Goal: Check status: Check status

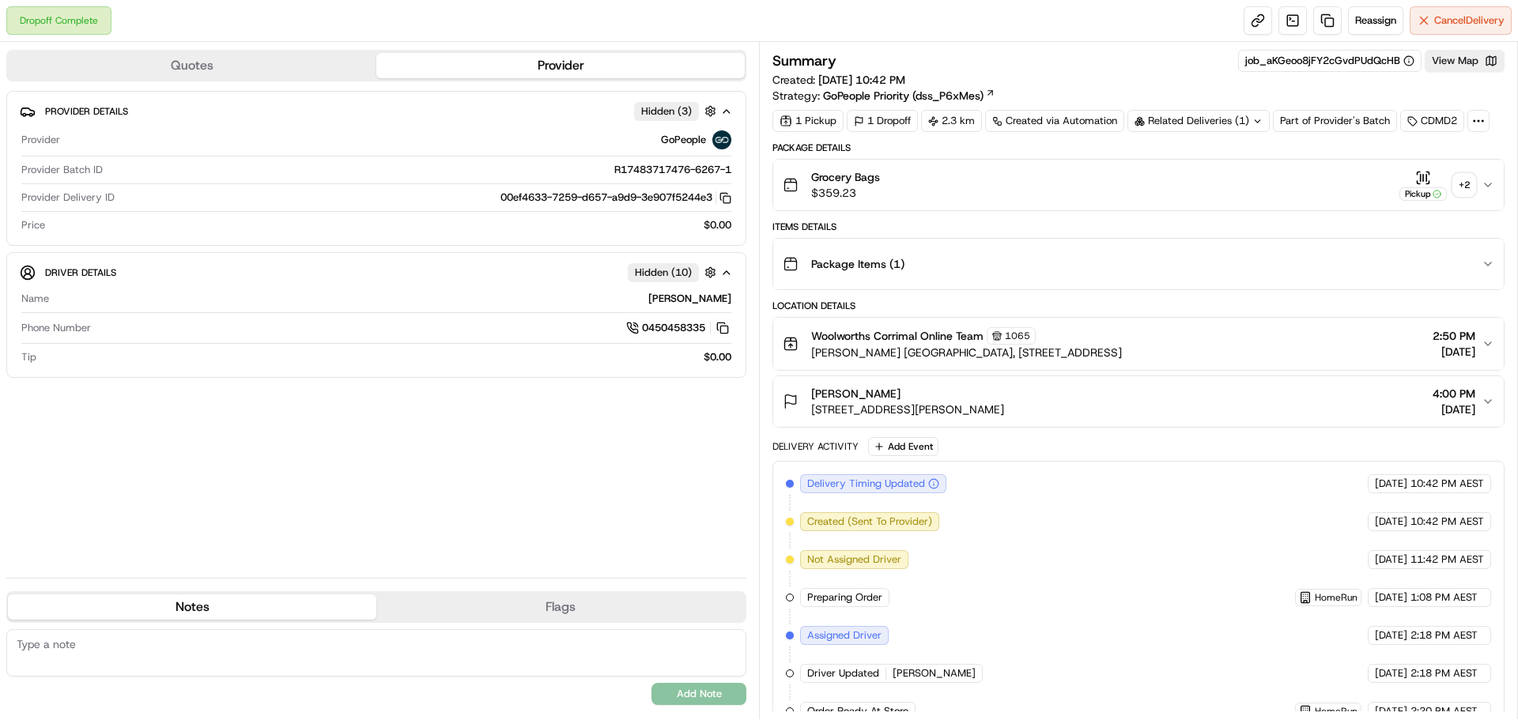
click at [1465, 180] on div "+ 2" at bounding box center [1464, 185] width 22 height 22
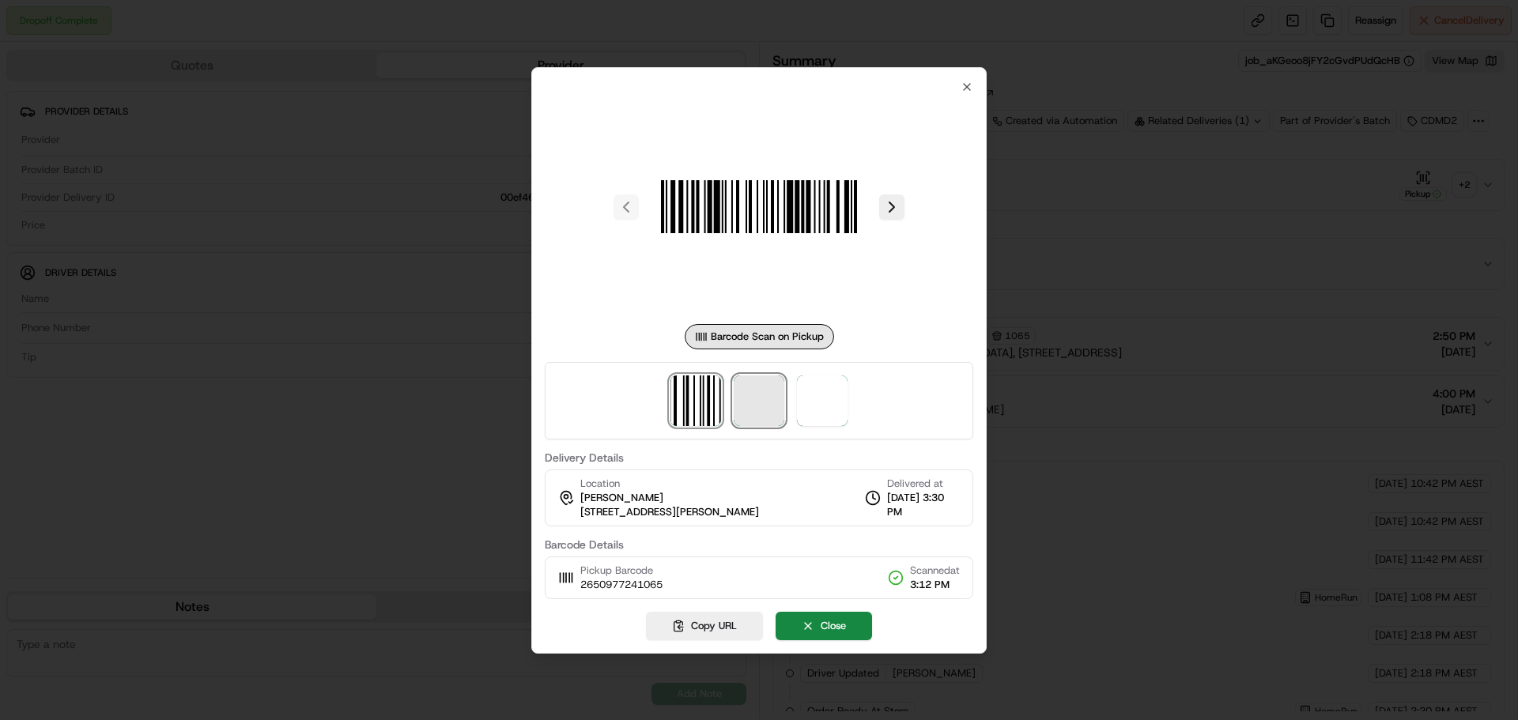
click at [755, 397] on span at bounding box center [759, 400] width 51 height 51
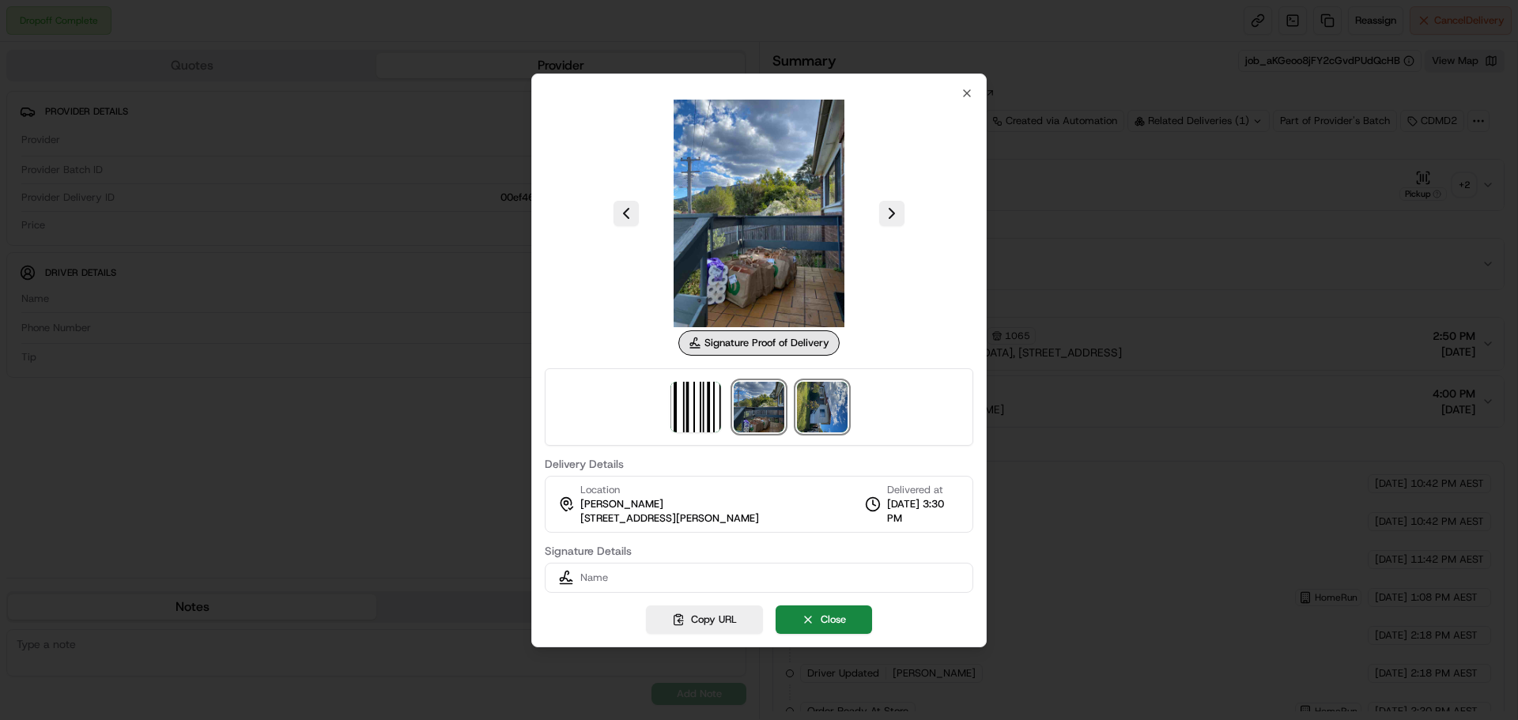
click at [797, 405] on img at bounding box center [822, 407] width 51 height 51
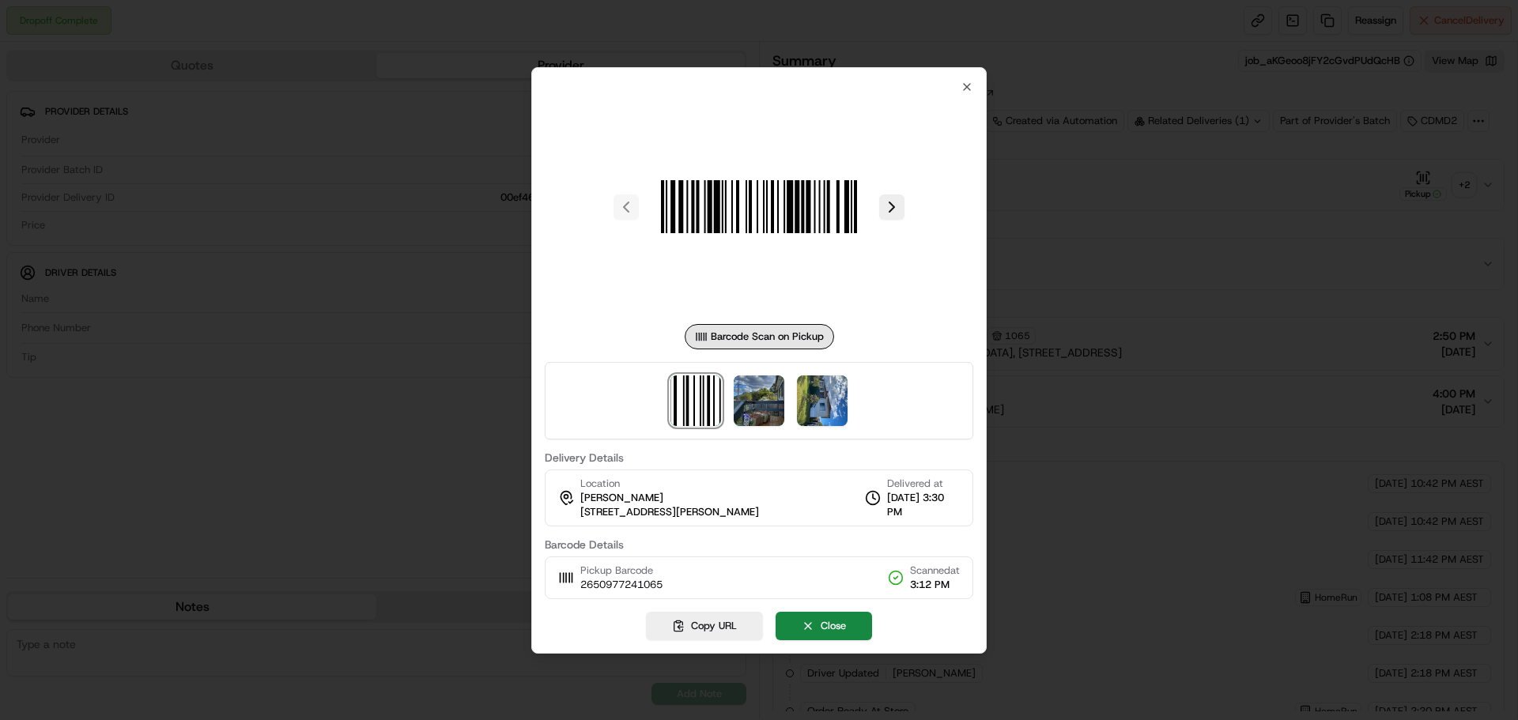
click at [1009, 415] on div at bounding box center [759, 360] width 1518 height 720
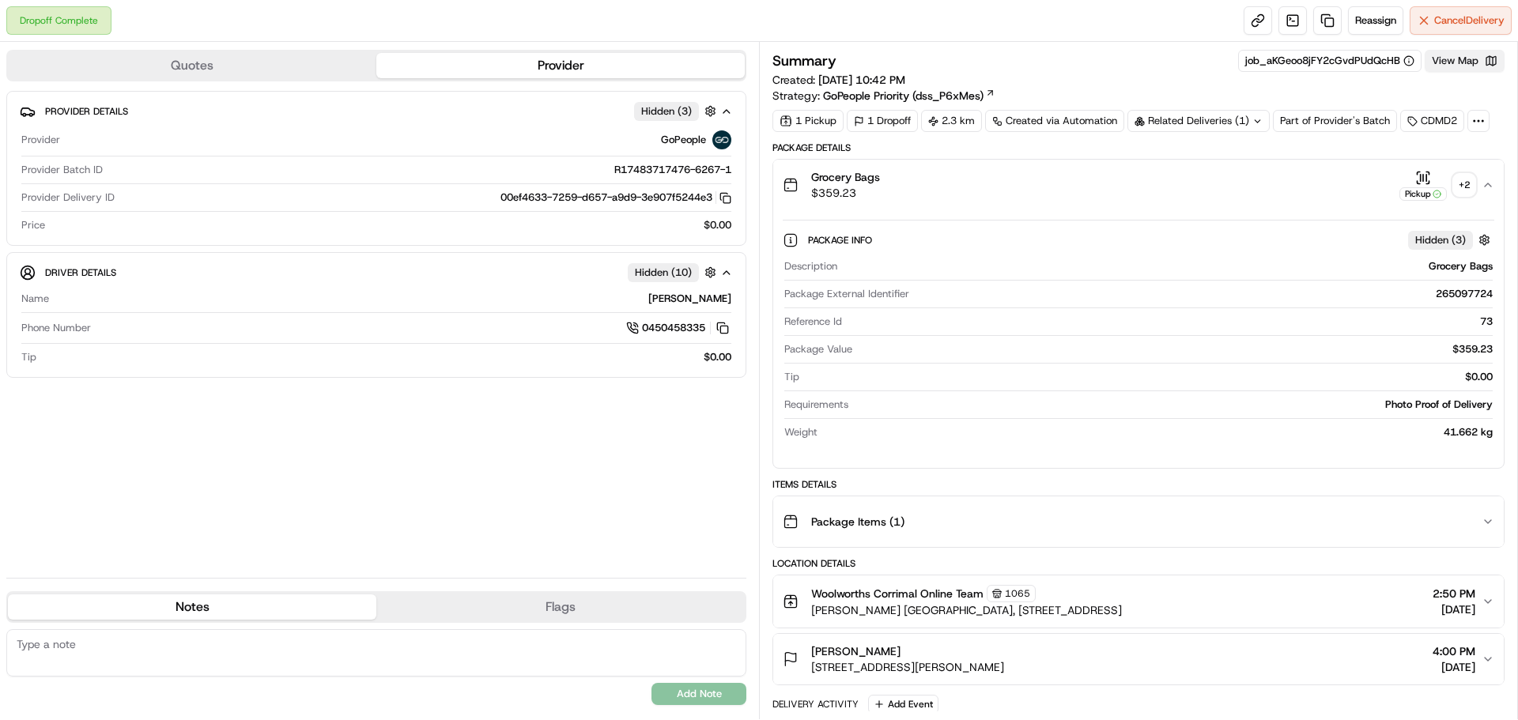
click at [1460, 66] on button "View Map" at bounding box center [1464, 61] width 80 height 22
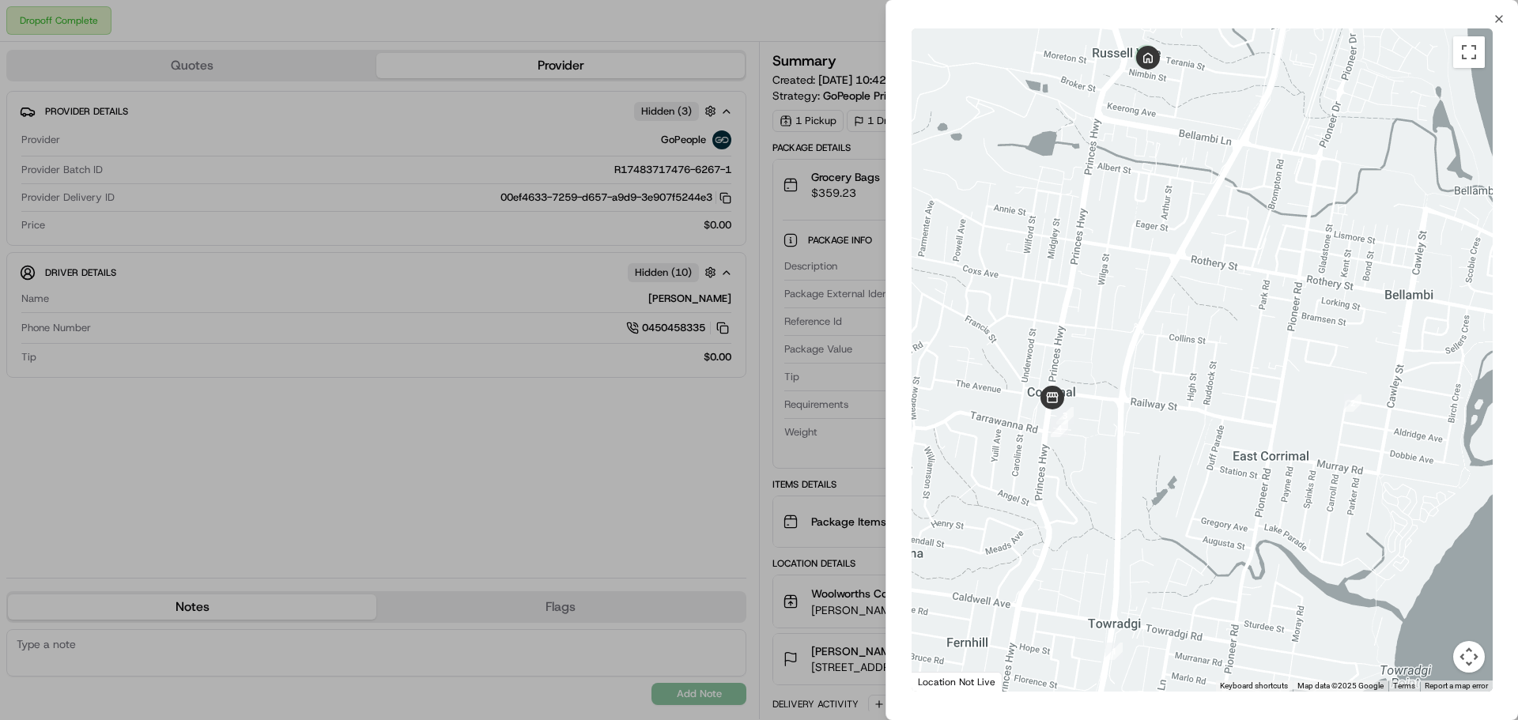
drag, startPoint x: 1141, startPoint y: 121, endPoint x: 1122, endPoint y: 393, distance: 272.6
click at [1122, 393] on div at bounding box center [1201, 359] width 581 height 663
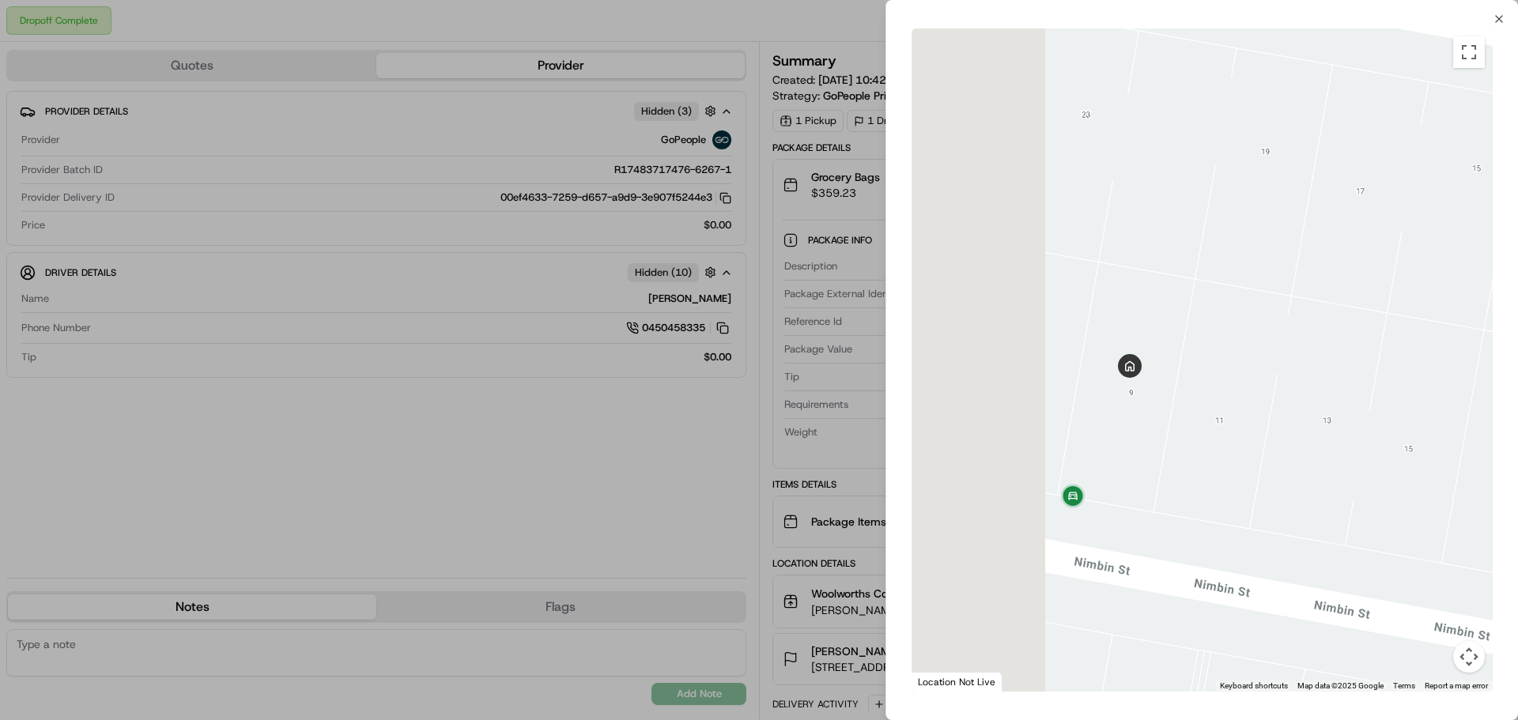
drag, startPoint x: 1053, startPoint y: 417, endPoint x: 1279, endPoint y: 379, distance: 229.2
click at [1279, 379] on div at bounding box center [1201, 359] width 581 height 663
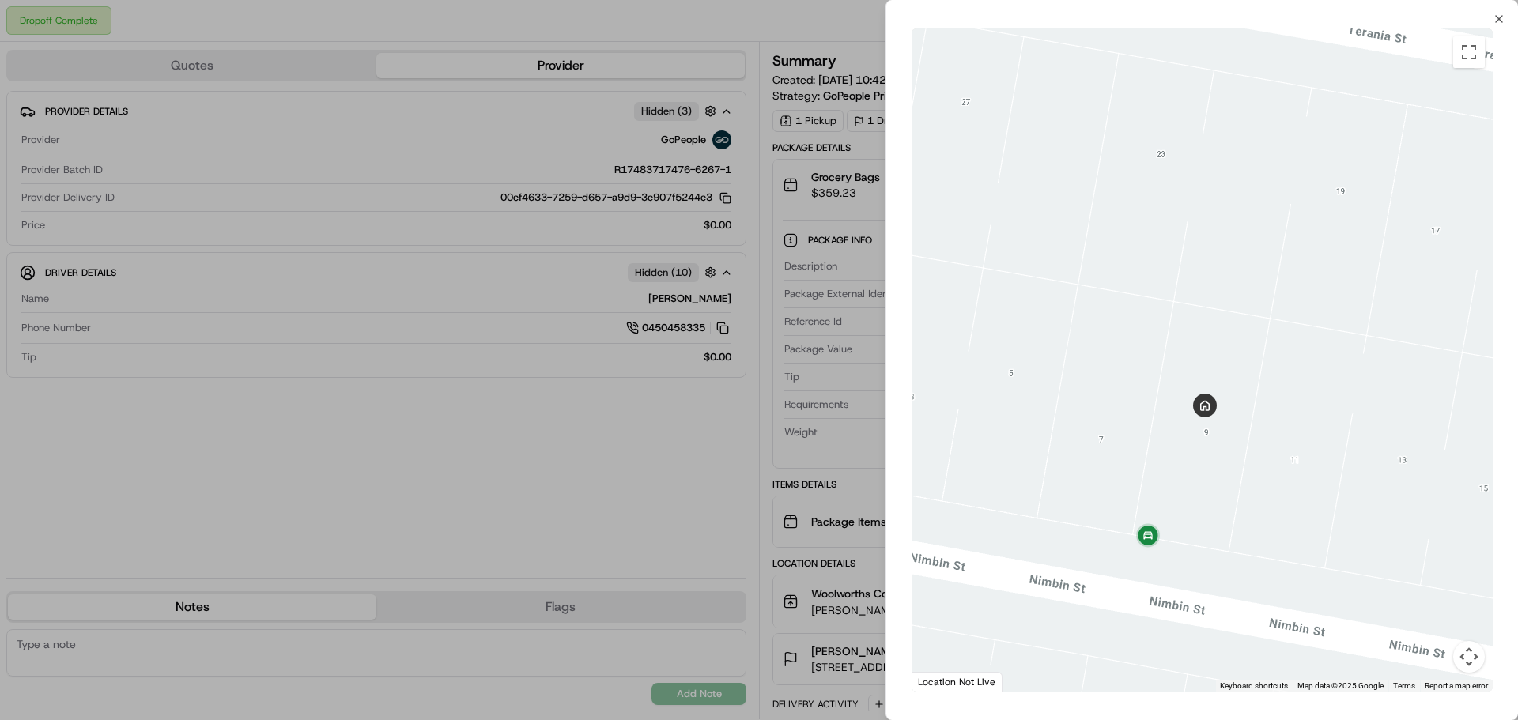
drag, startPoint x: 1272, startPoint y: 381, endPoint x: 1275, endPoint y: 430, distance: 49.1
click at [1275, 430] on div at bounding box center [1201, 359] width 581 height 663
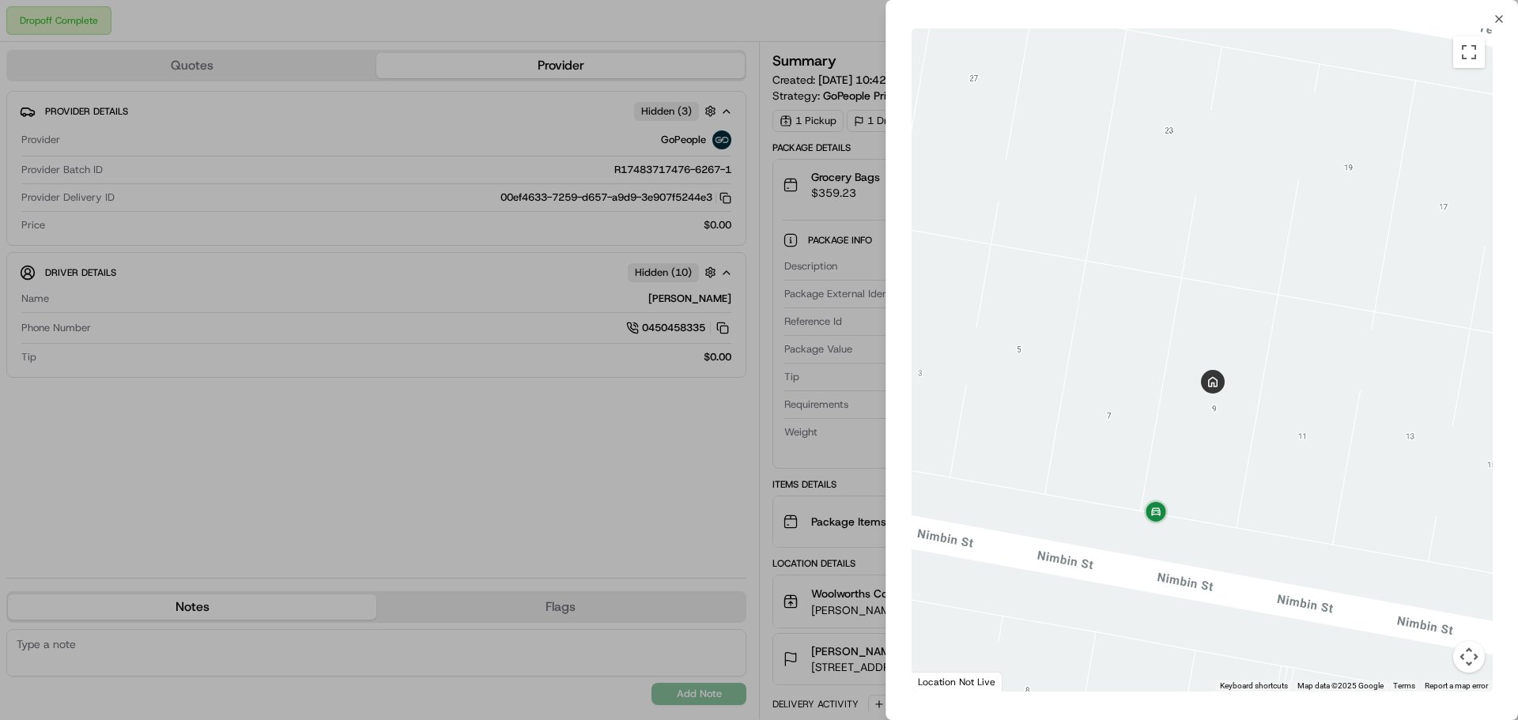
click at [1275, 429] on div at bounding box center [1201, 359] width 581 height 663
click at [882, 394] on div at bounding box center [759, 360] width 1518 height 720
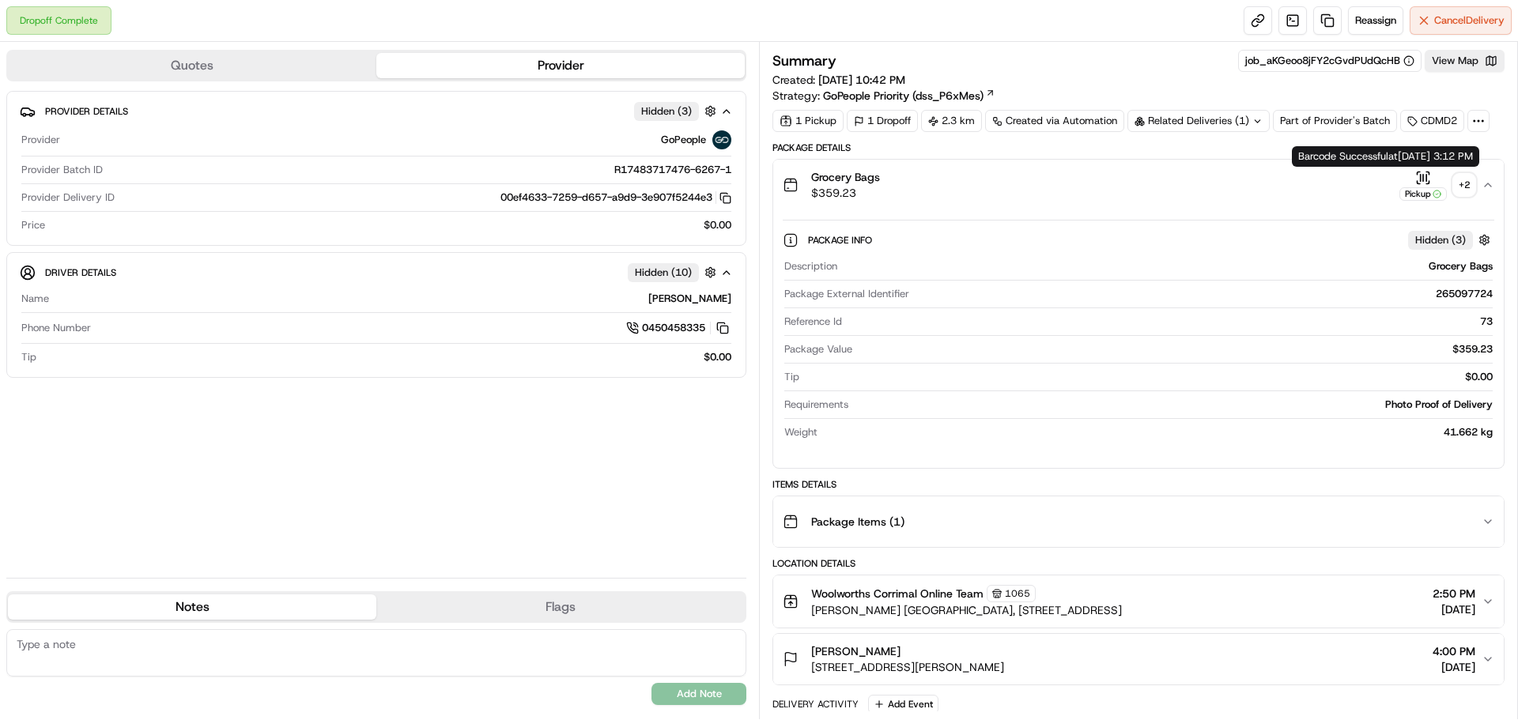
click at [1458, 190] on div "+ 2" at bounding box center [1464, 185] width 22 height 22
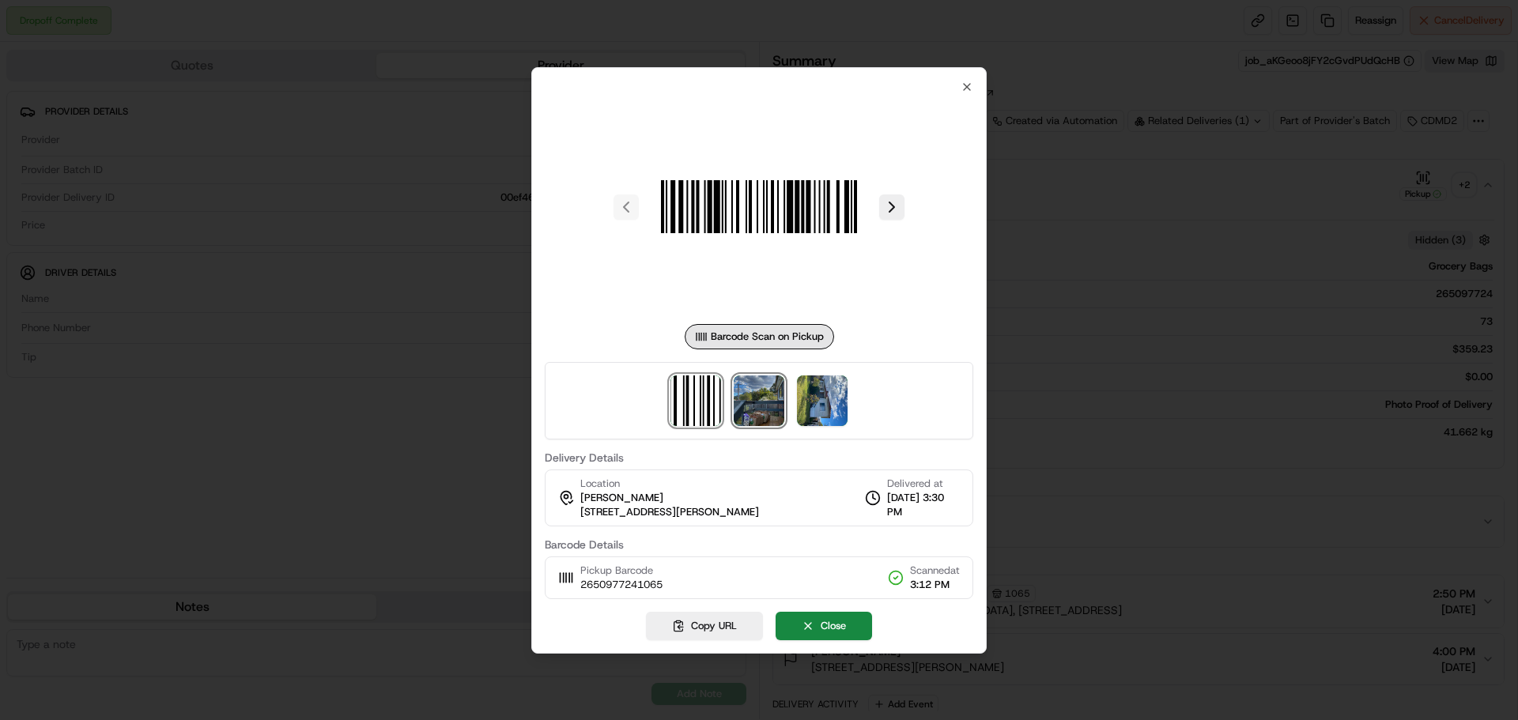
click at [762, 393] on img at bounding box center [759, 400] width 51 height 51
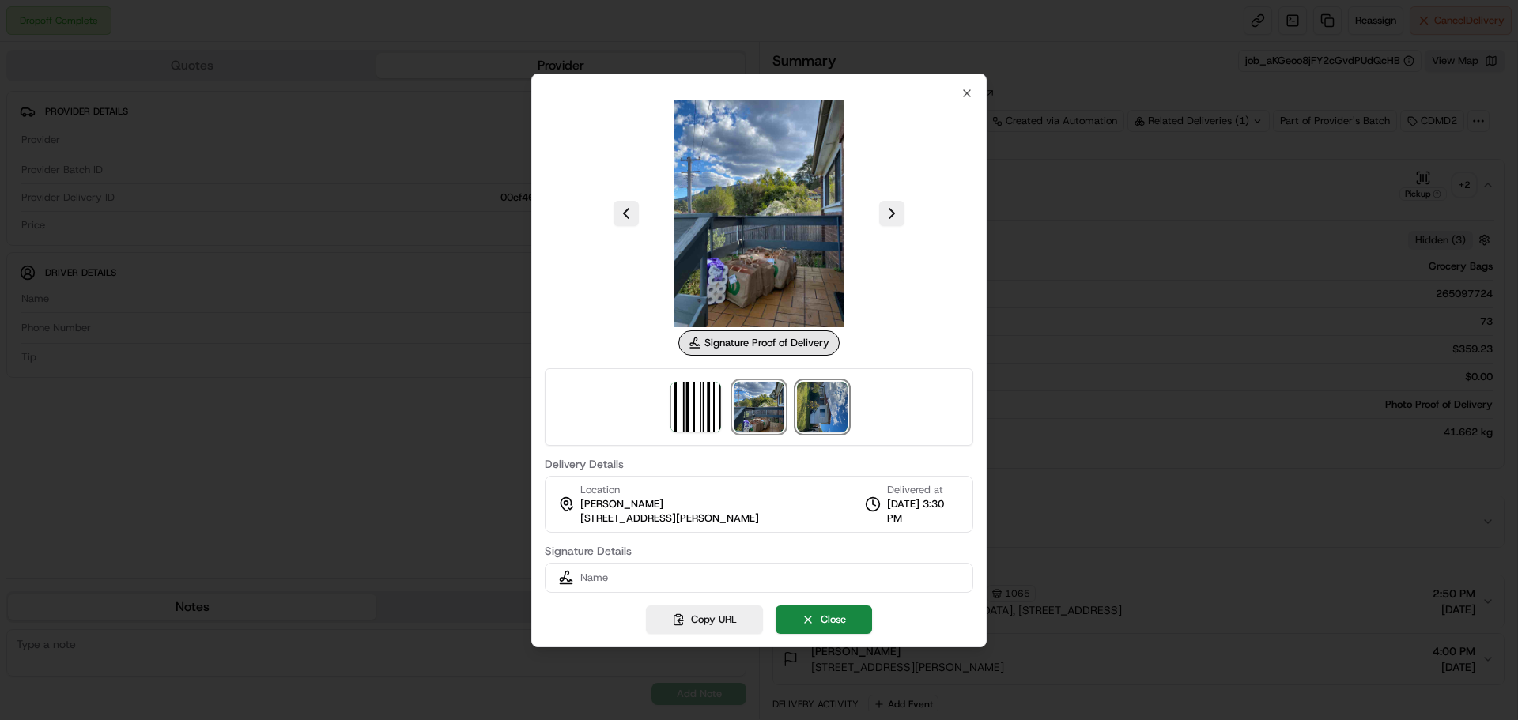
click at [813, 402] on img at bounding box center [822, 407] width 51 height 51
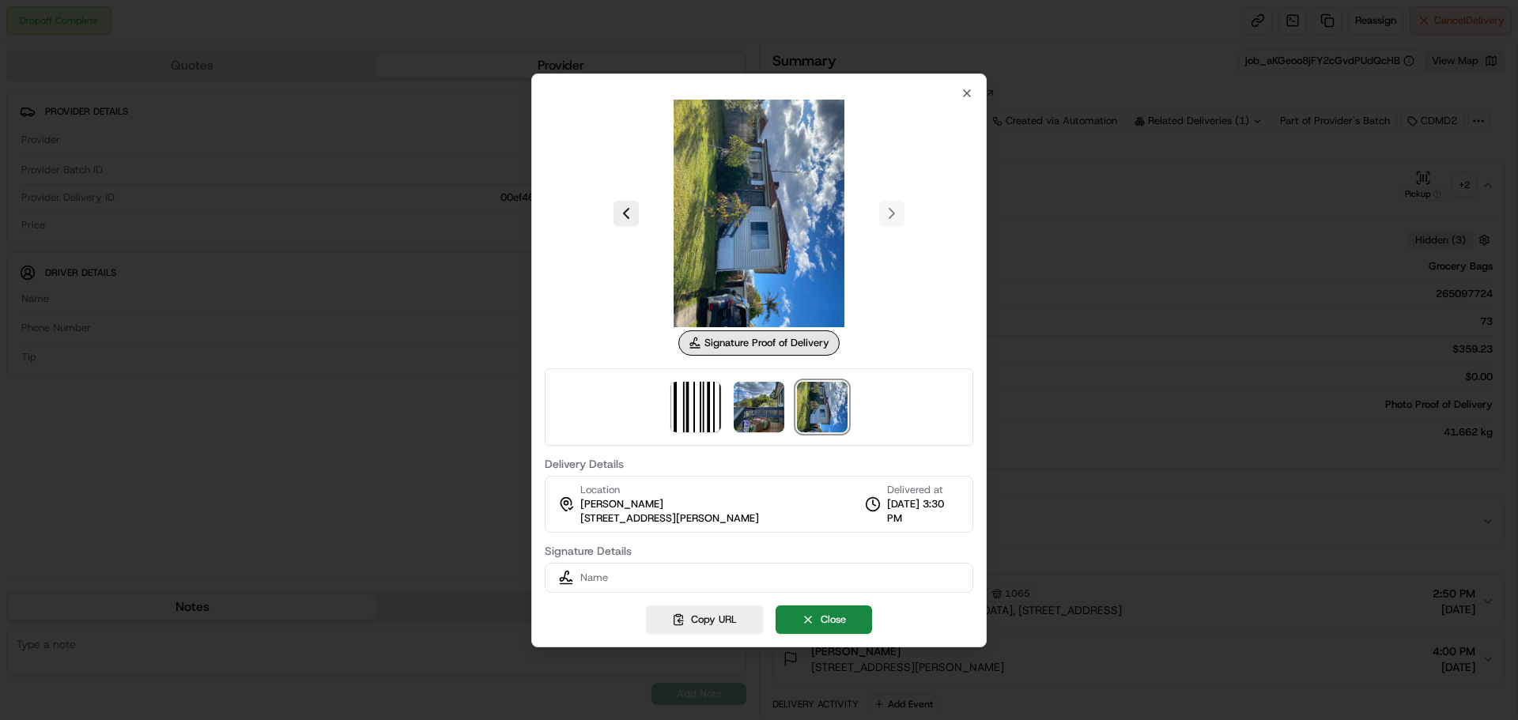
click at [770, 273] on img at bounding box center [759, 214] width 228 height 228
click at [752, 403] on img at bounding box center [759, 407] width 51 height 51
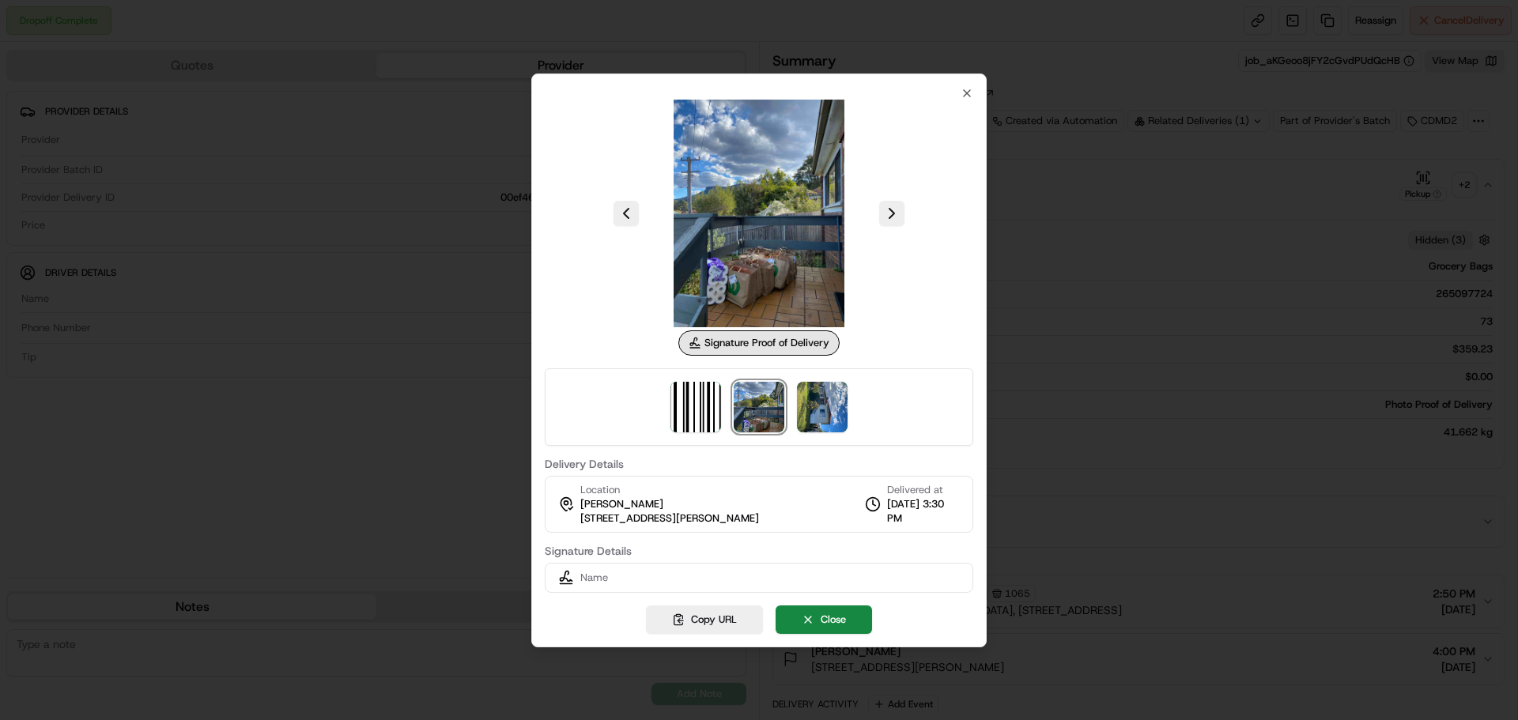
drag, startPoint x: 764, startPoint y: 523, endPoint x: 577, endPoint y: 524, distance: 187.3
click at [577, 524] on div "Location [PERSON_NAME][GEOGRAPHIC_DATA][STREET_ADDRESS][PERSON_NAME], AU Delive…" at bounding box center [759, 504] width 428 height 57
click at [815, 405] on img at bounding box center [822, 407] width 51 height 51
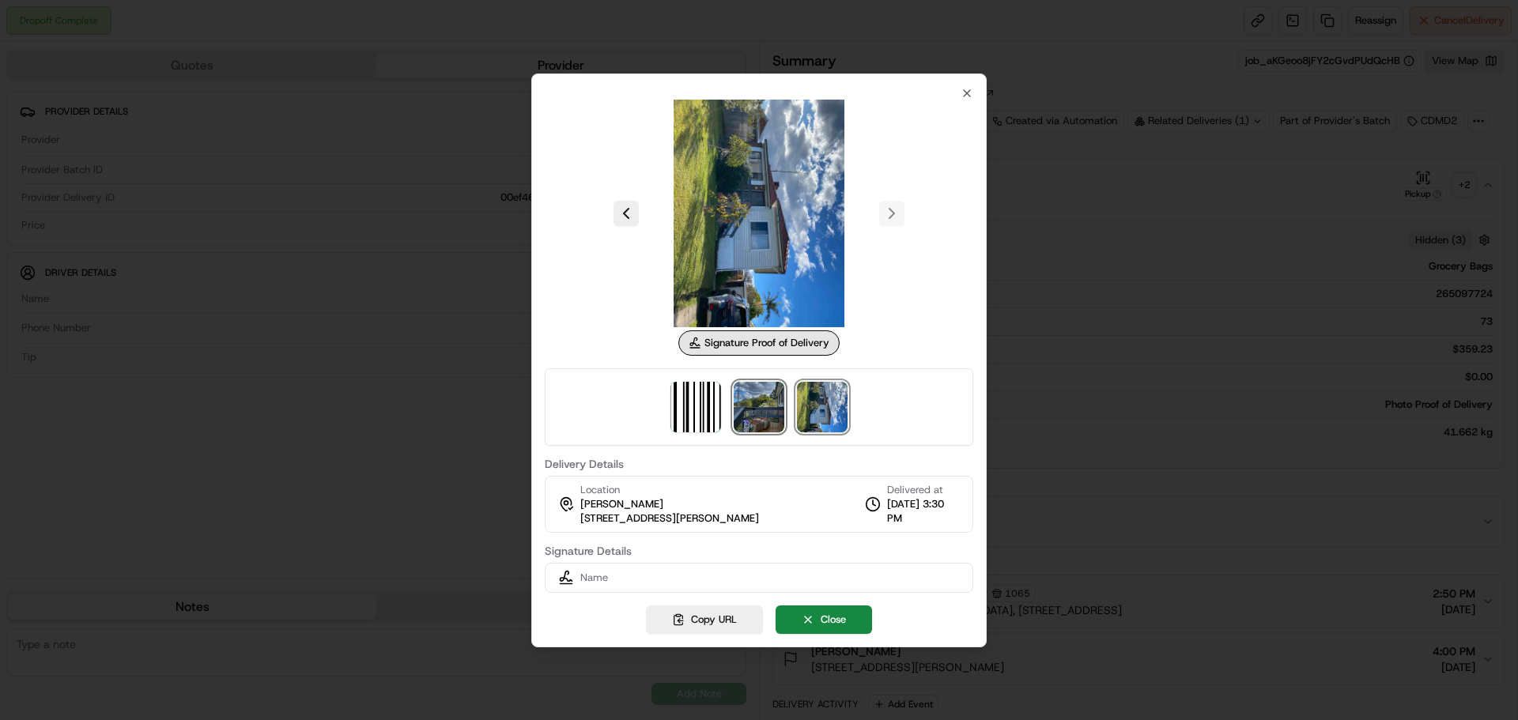
click at [773, 417] on img at bounding box center [759, 407] width 51 height 51
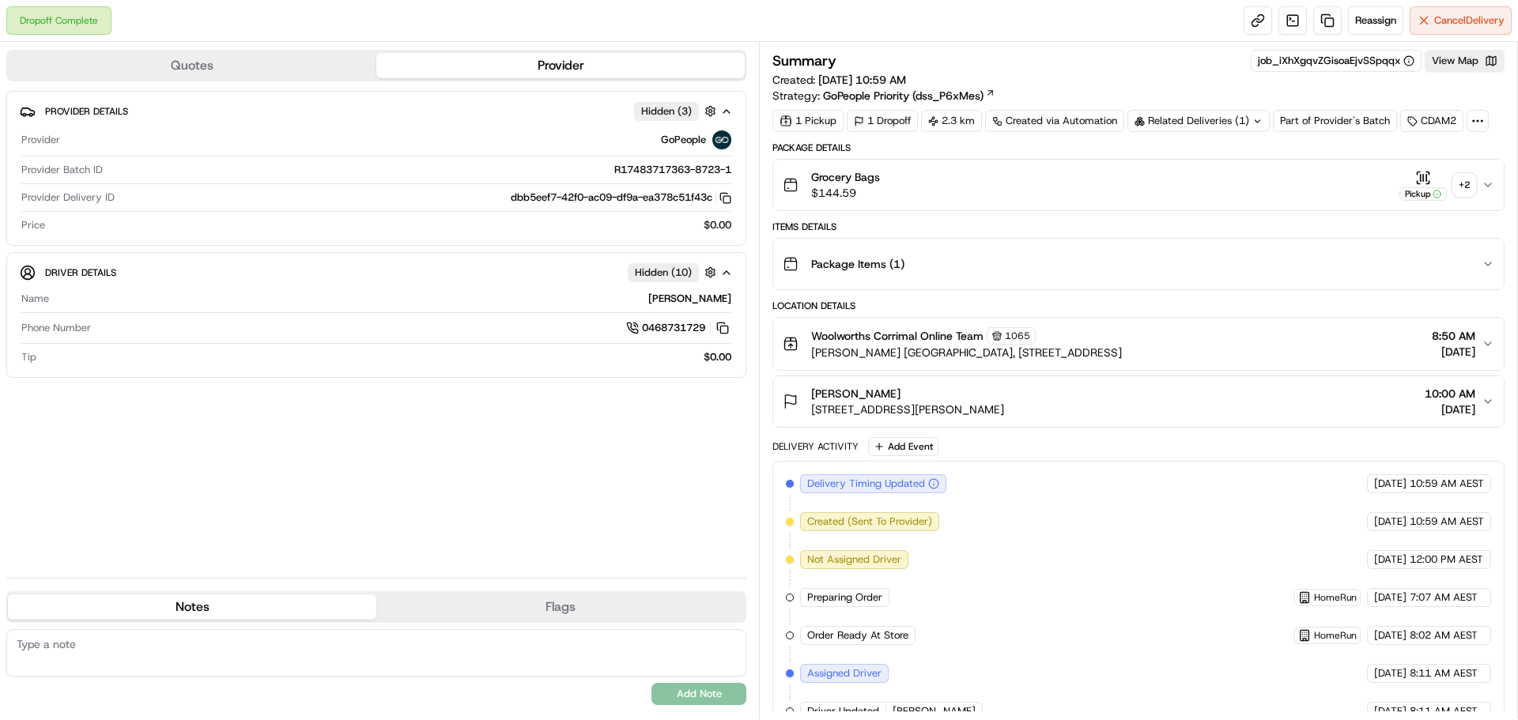
click at [1470, 191] on div "+ 2" at bounding box center [1464, 185] width 22 height 22
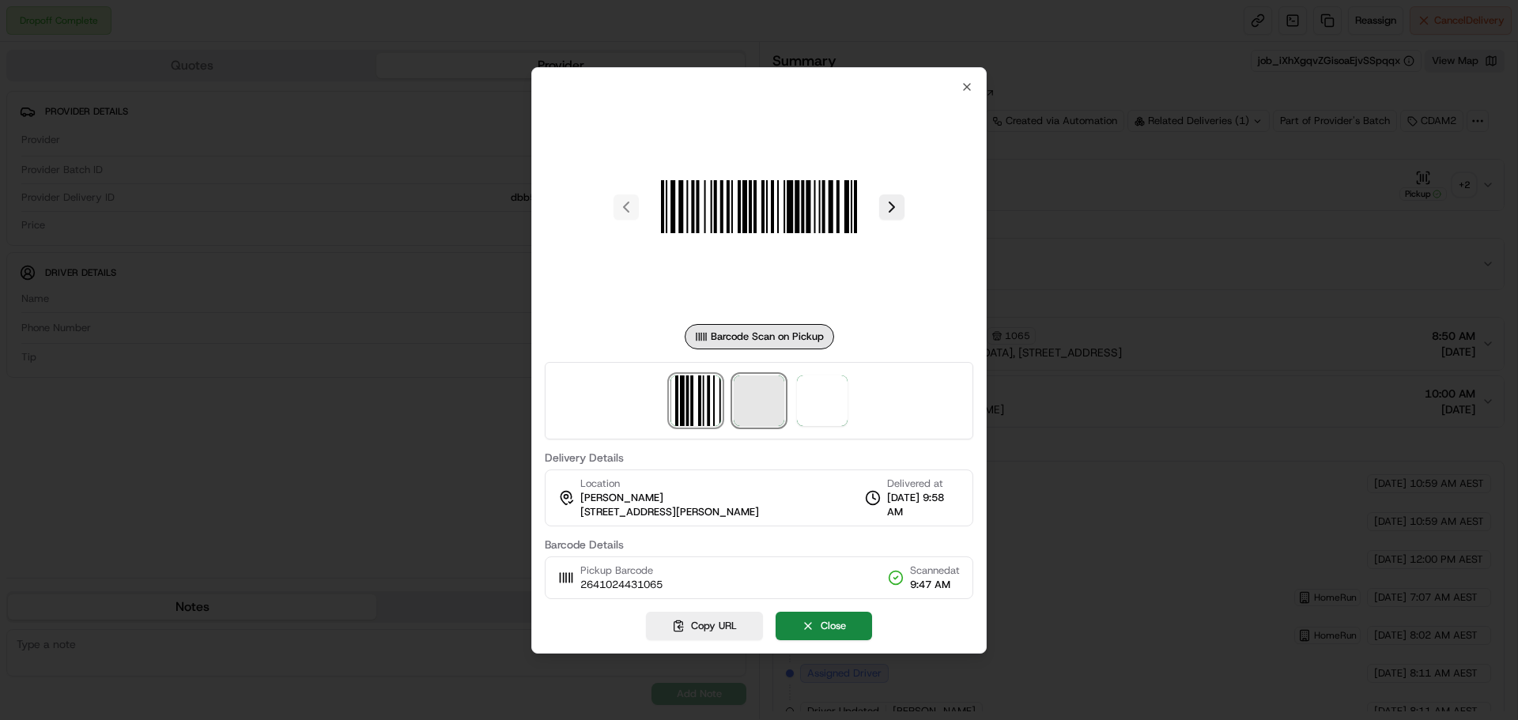
click at [745, 413] on span at bounding box center [759, 400] width 51 height 51
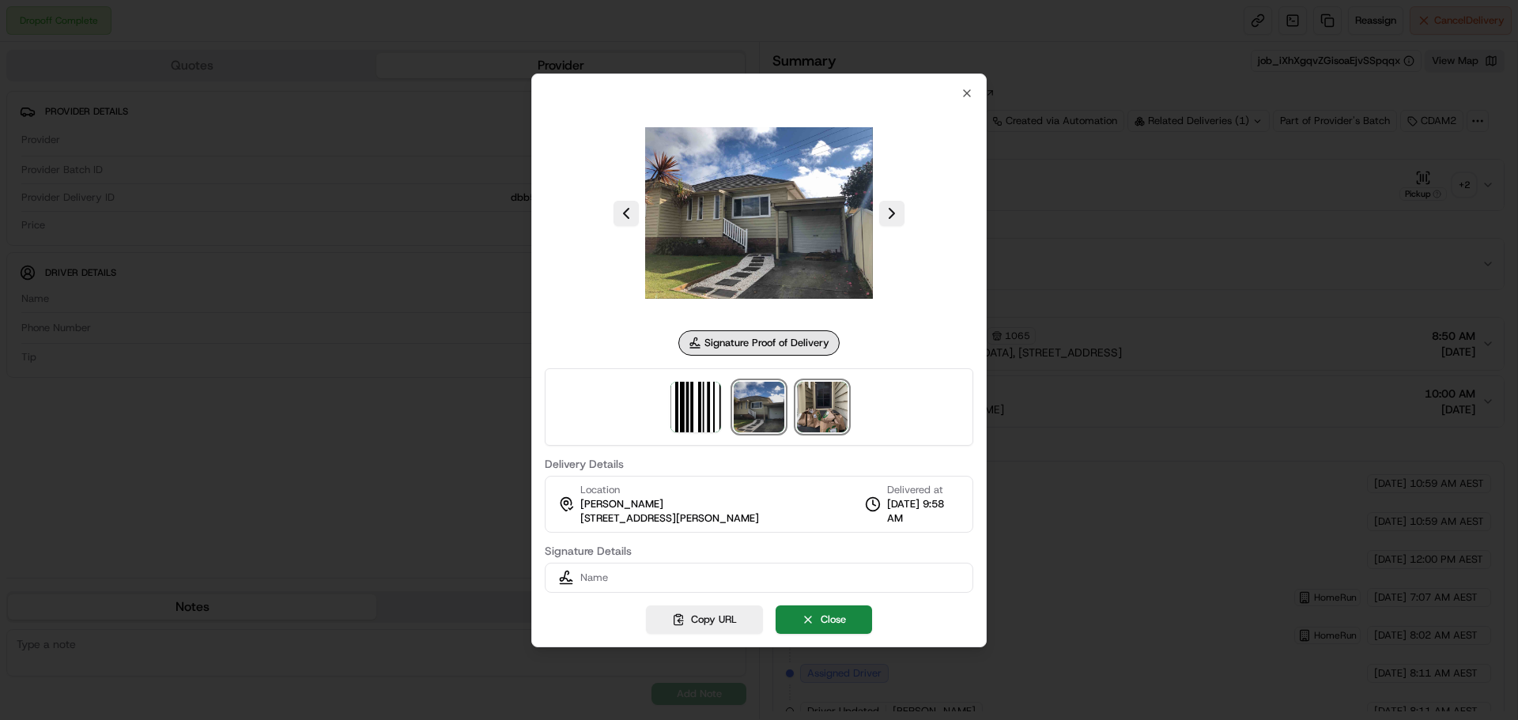
click at [823, 413] on img at bounding box center [822, 407] width 51 height 51
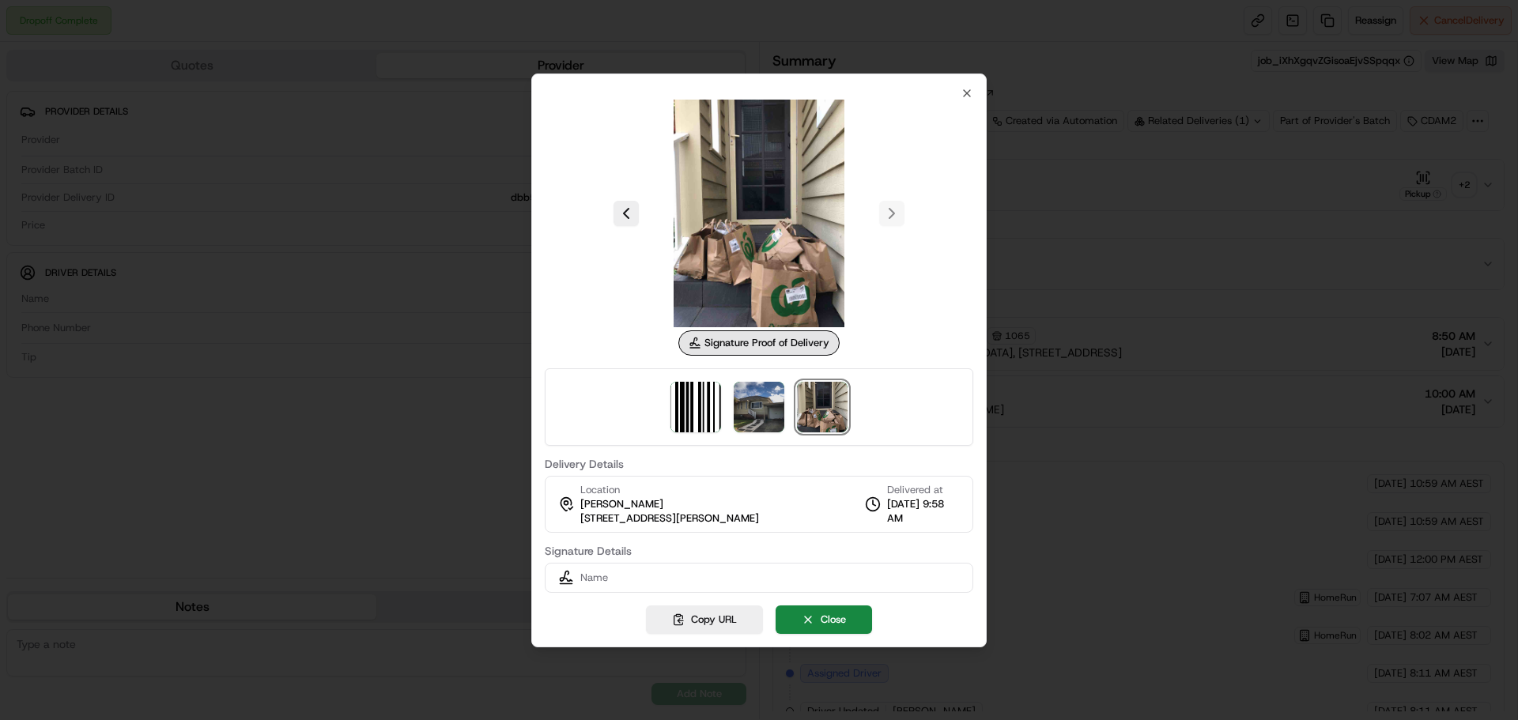
click at [791, 413] on div at bounding box center [759, 406] width 428 height 77
click at [784, 411] on div at bounding box center [759, 406] width 428 height 77
click at [752, 415] on img at bounding box center [759, 407] width 51 height 51
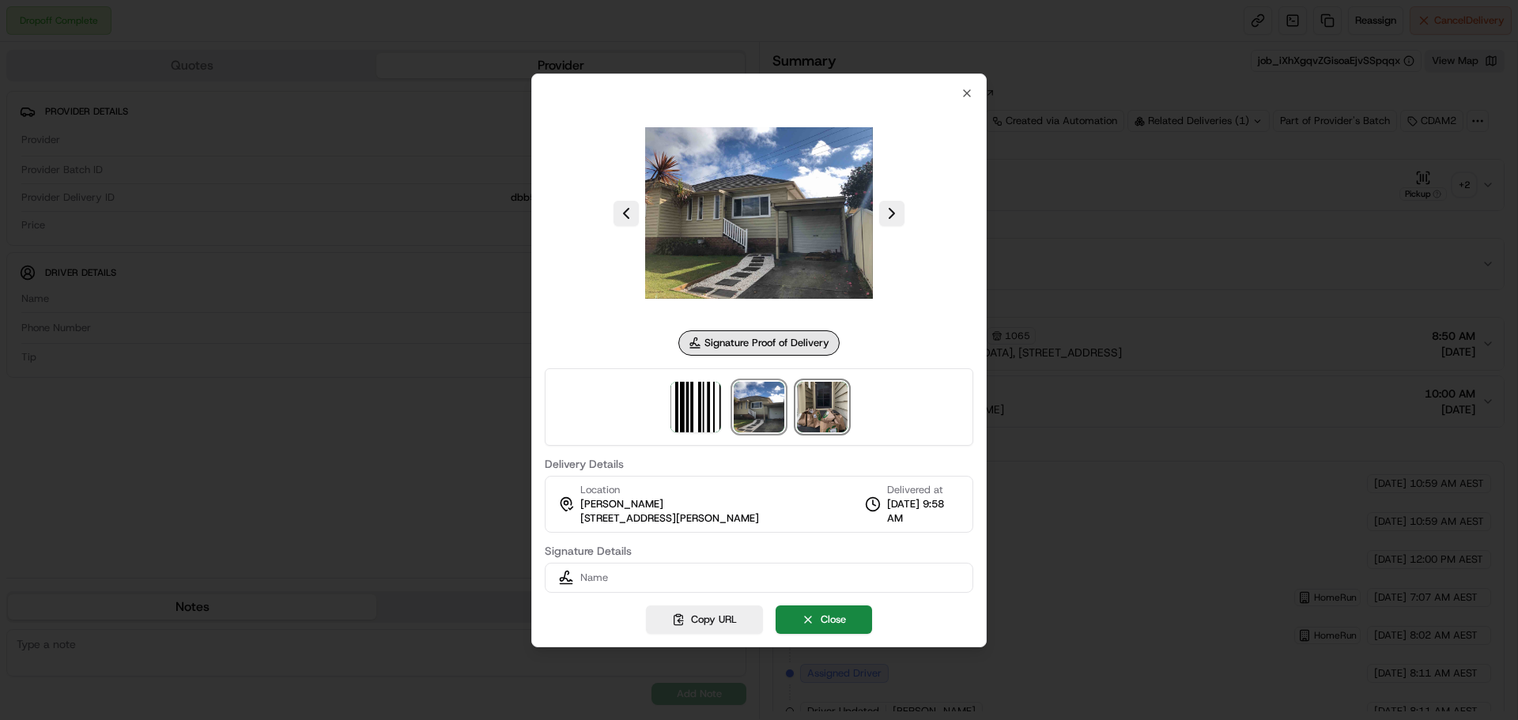
click at [820, 400] on img at bounding box center [822, 407] width 51 height 51
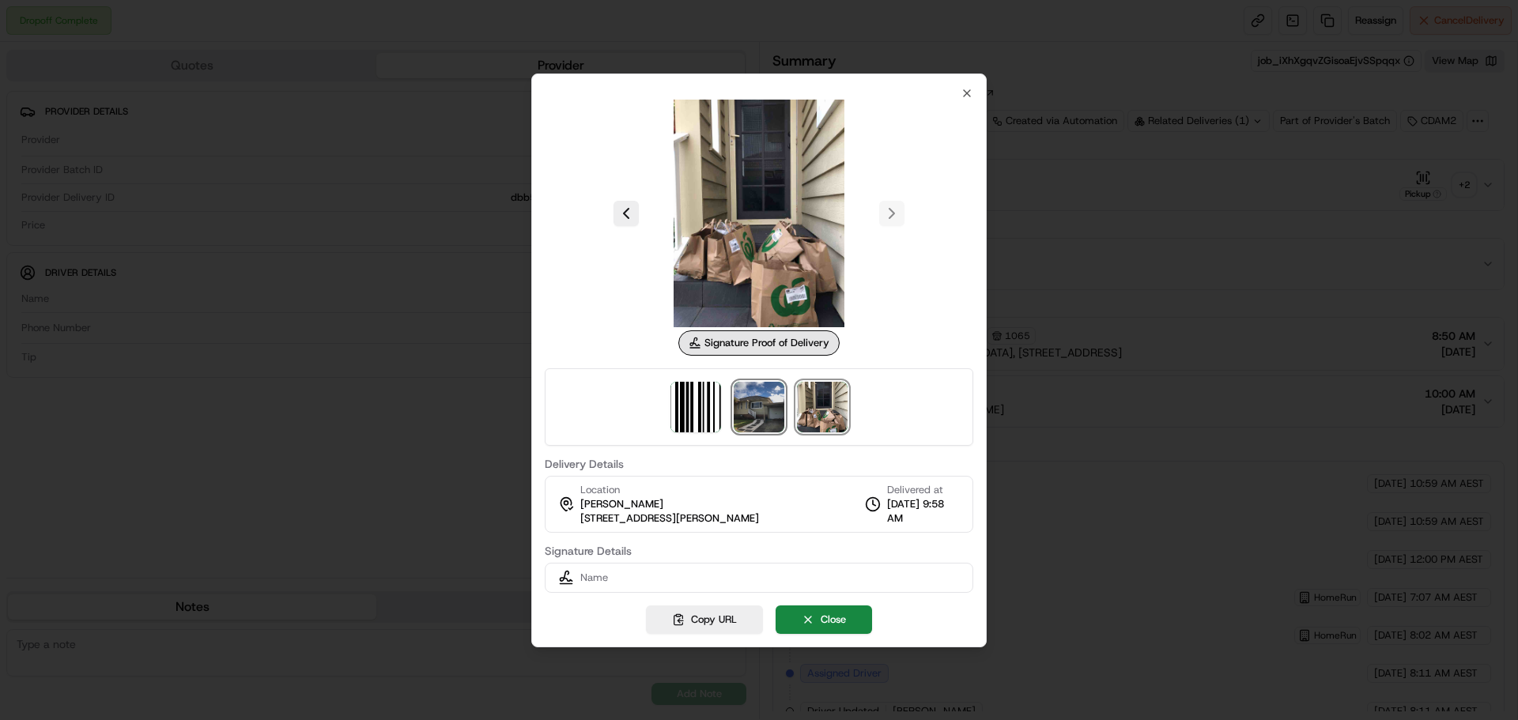
click at [777, 402] on img at bounding box center [759, 407] width 51 height 51
